Goal: Task Accomplishment & Management: Use online tool/utility

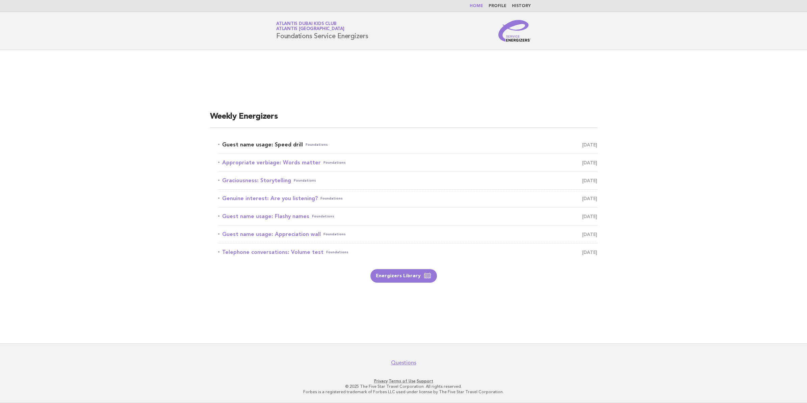
click at [277, 143] on link "Guest name usage: Speed drill Foundations [DATE]" at bounding box center [407, 144] width 379 height 9
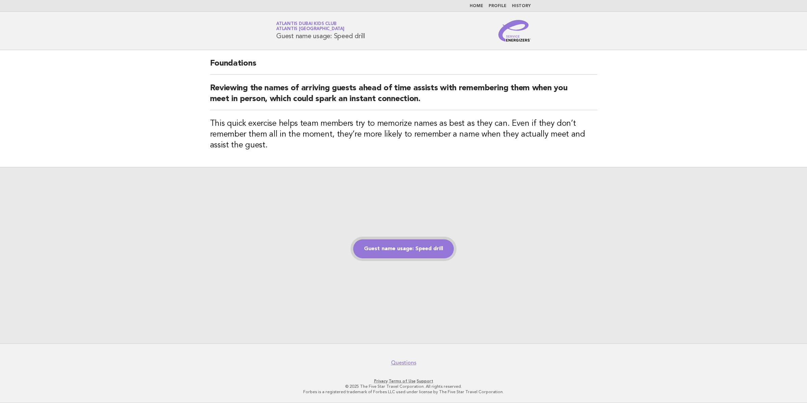
click at [383, 244] on link "Guest name usage: Speed drill" at bounding box center [403, 248] width 101 height 19
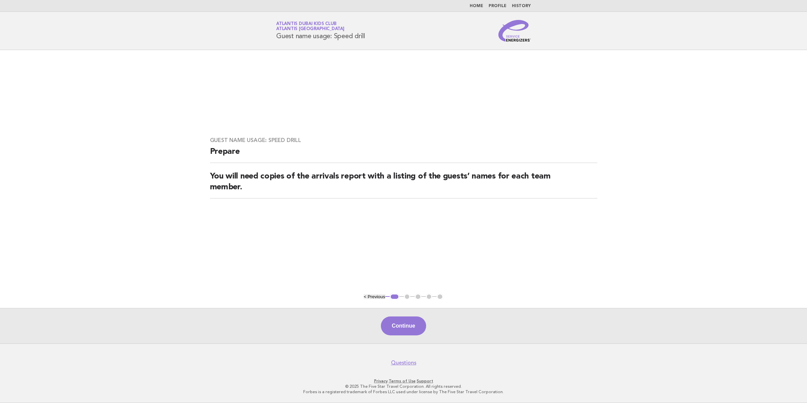
click at [411, 314] on div "Continue" at bounding box center [403, 325] width 807 height 35
click at [403, 330] on button "Continue" at bounding box center [403, 325] width 45 height 19
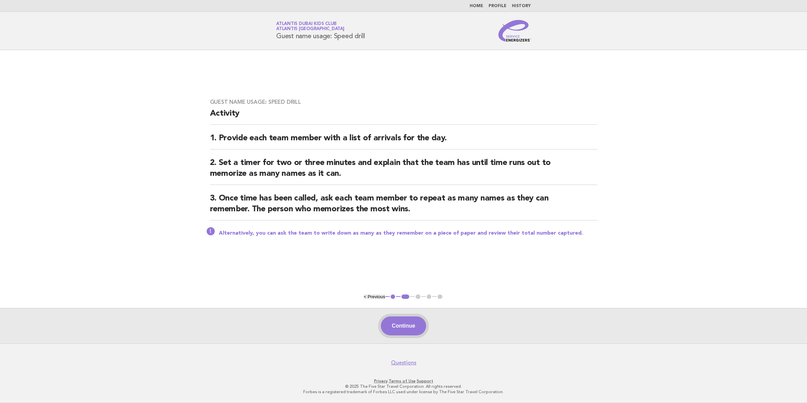
click at [406, 325] on button "Continue" at bounding box center [403, 325] width 45 height 19
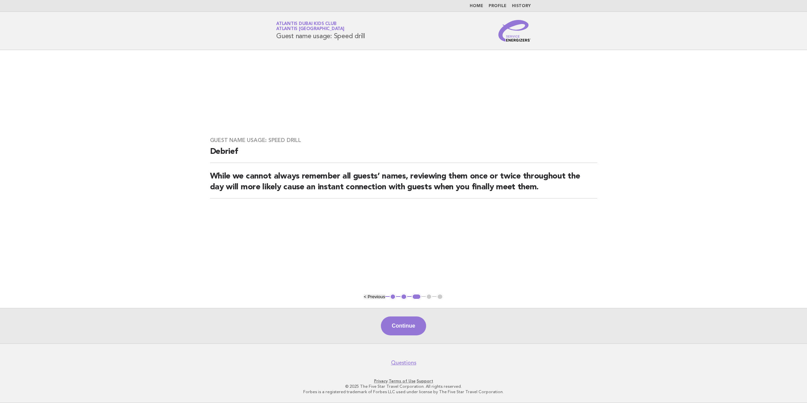
click at [399, 325] on button "Continue" at bounding box center [403, 325] width 45 height 19
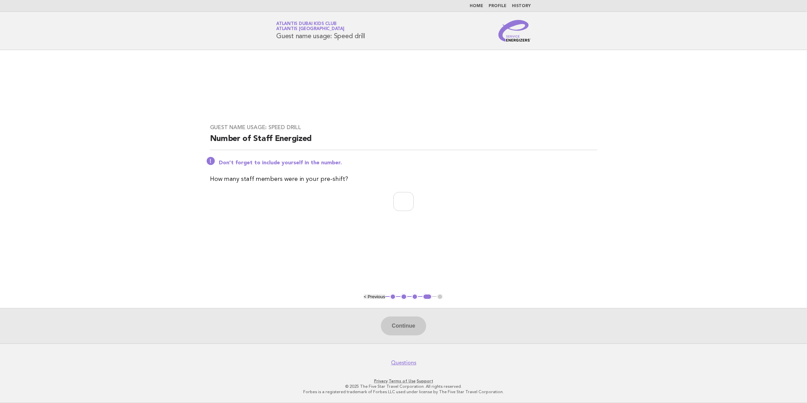
drag, startPoint x: 301, startPoint y: 44, endPoint x: 247, endPoint y: 50, distance: 54.3
click at [247, 50] on header "Service Energizers Atlantis Dubai Kids Club Atlantis Dubai Guest name usage: Sp…" at bounding box center [403, 31] width 807 height 38
copy h1 "Guest name usage: Speed drill"
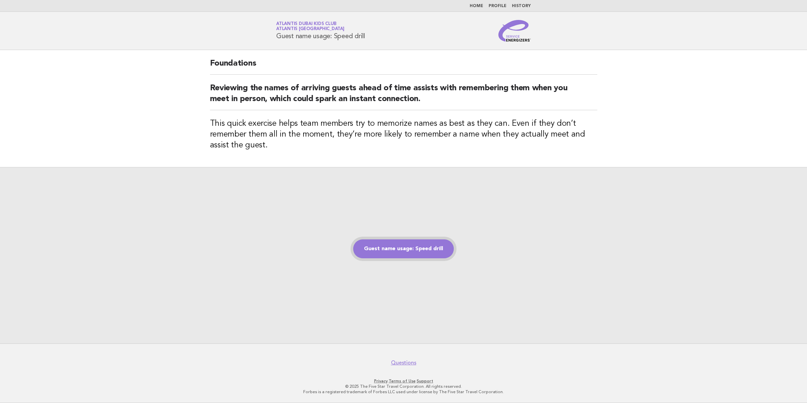
click at [428, 246] on link "Guest name usage: Speed drill" at bounding box center [403, 248] width 101 height 19
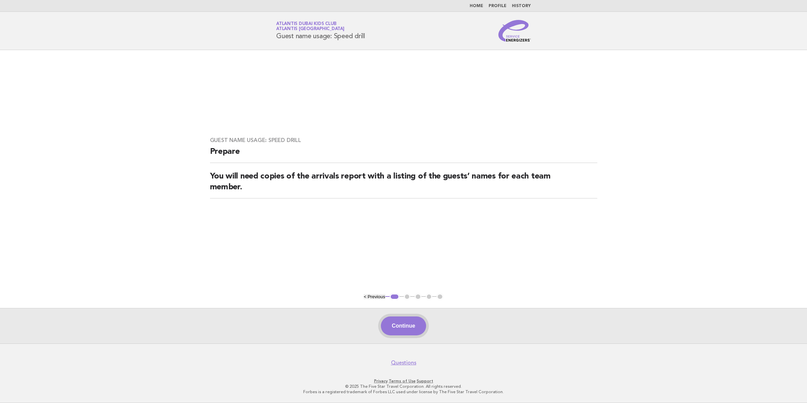
click at [399, 331] on button "Continue" at bounding box center [403, 325] width 45 height 19
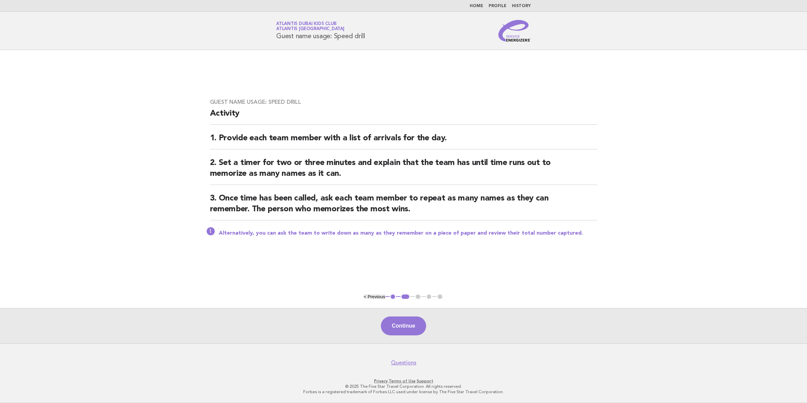
click at [399, 331] on button "Continue" at bounding box center [403, 325] width 45 height 19
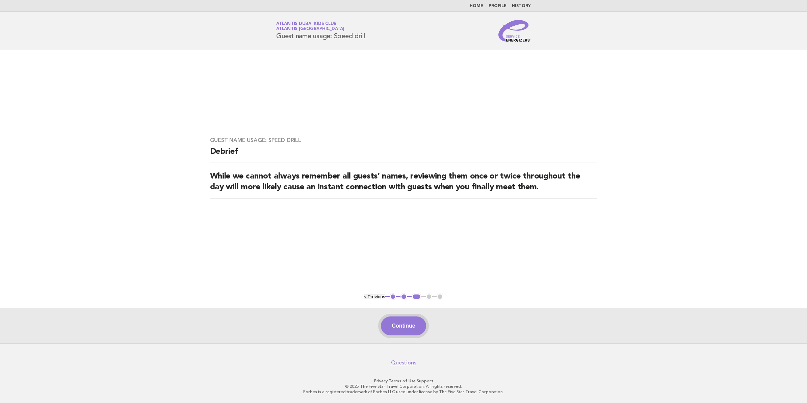
click at [400, 330] on button "Continue" at bounding box center [403, 325] width 45 height 19
